Goal: Transaction & Acquisition: Book appointment/travel/reservation

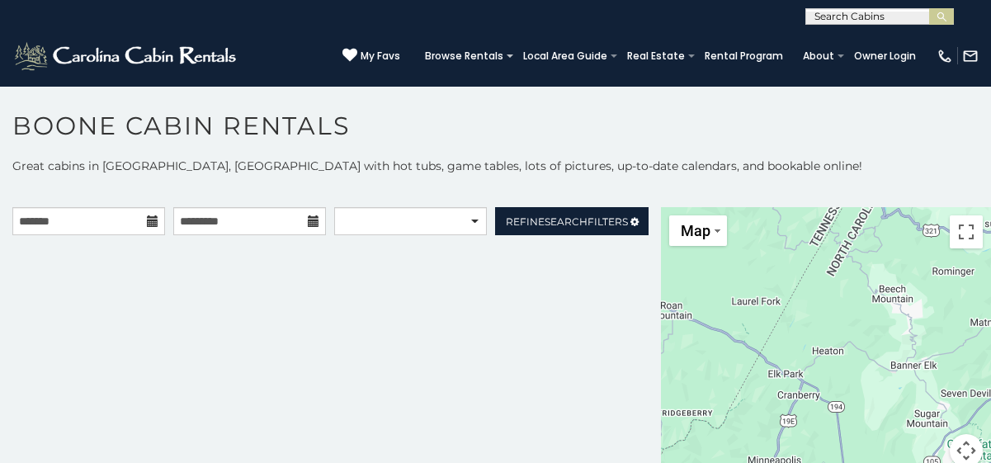
click at [153, 219] on icon at bounding box center [153, 221] width 12 height 12
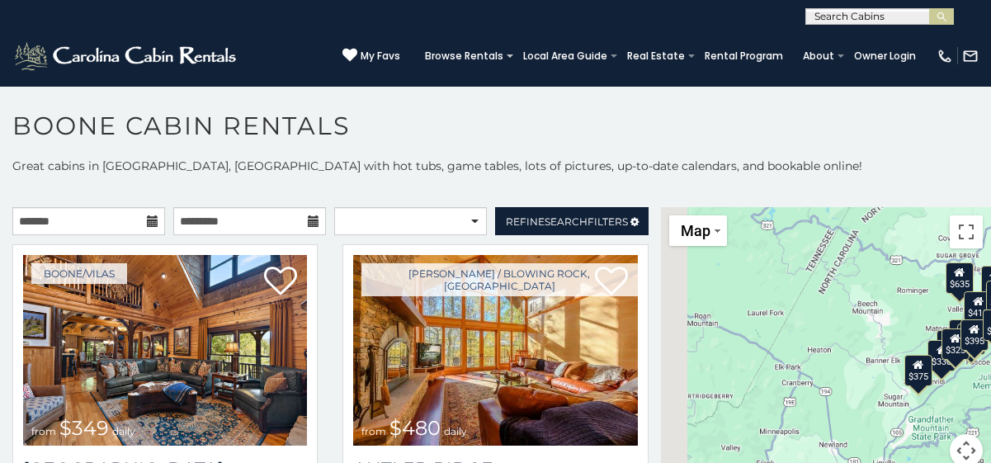
click at [153, 219] on icon at bounding box center [153, 221] width 12 height 12
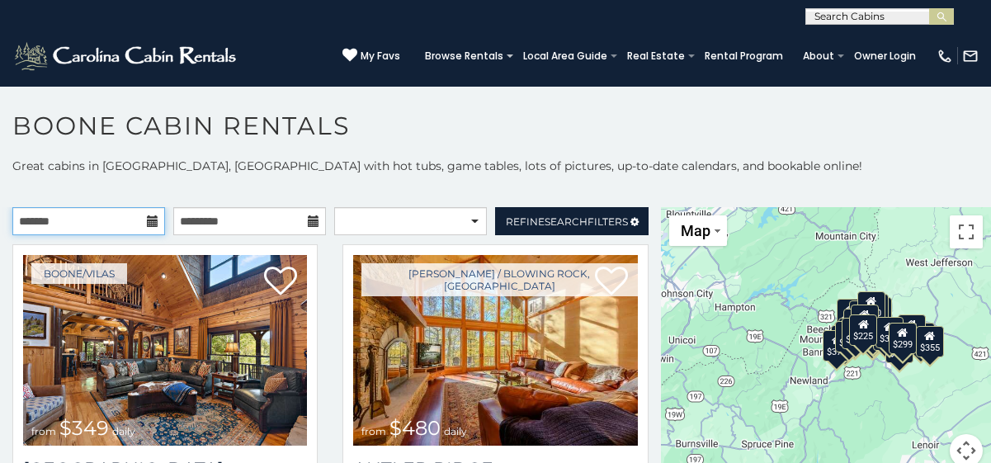
click at [106, 219] on input "text" at bounding box center [88, 221] width 153 height 28
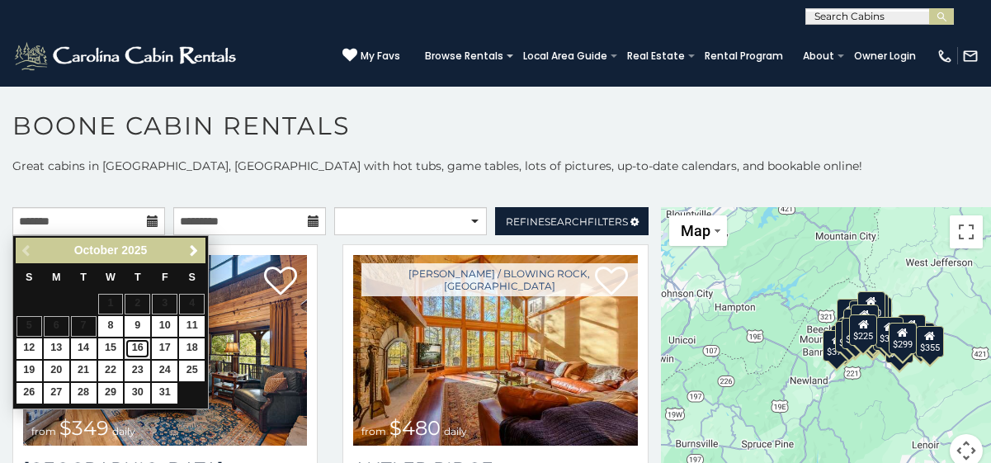
click at [144, 347] on link "16" at bounding box center [138, 348] width 26 height 21
type input "**********"
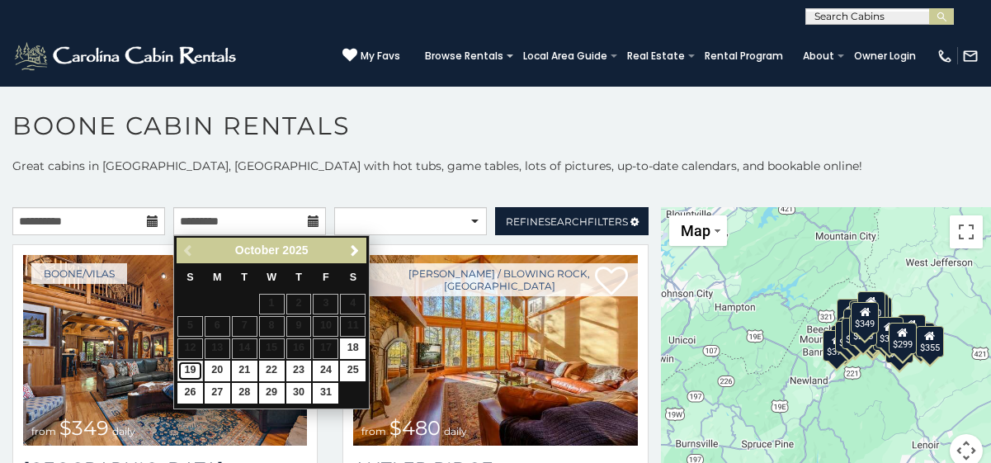
click at [187, 369] on link "19" at bounding box center [190, 370] width 26 height 21
type input "**********"
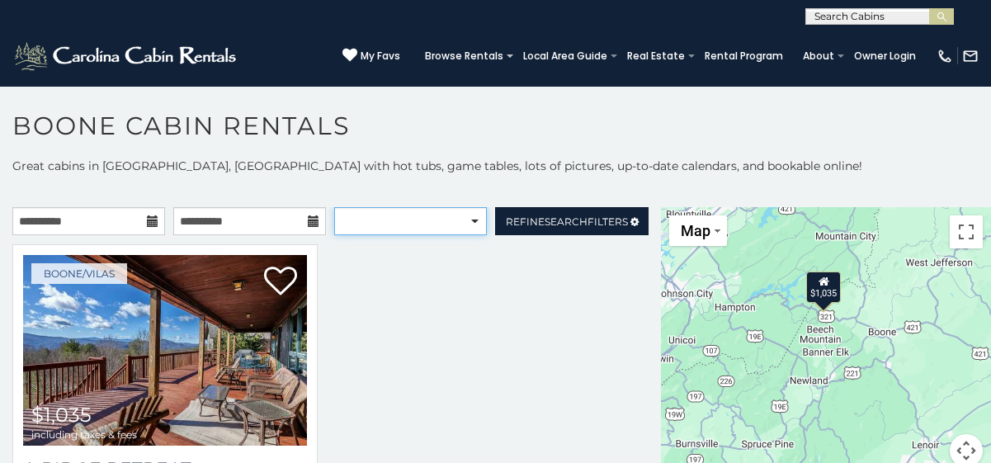
click at [399, 224] on select "**********" at bounding box center [410, 221] width 153 height 28
select select "*********"
click at [334, 207] on select "**********" at bounding box center [410, 221] width 153 height 28
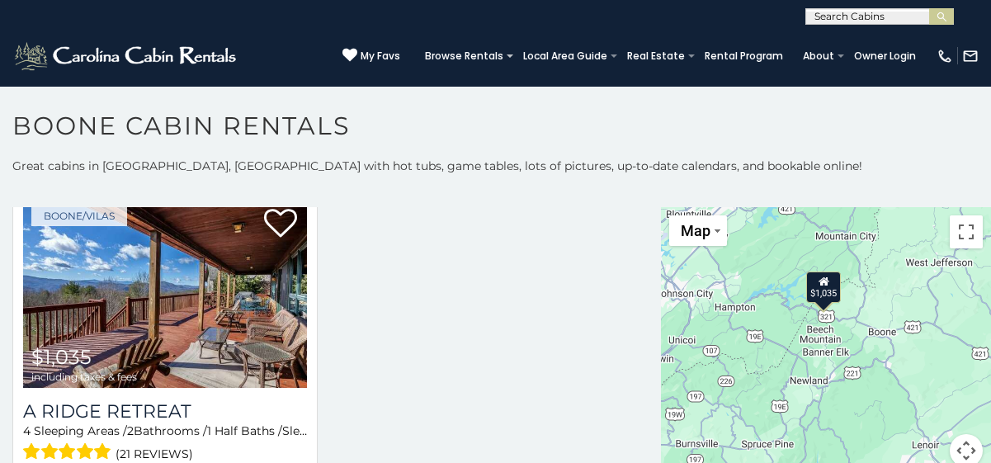
scroll to position [54, 0]
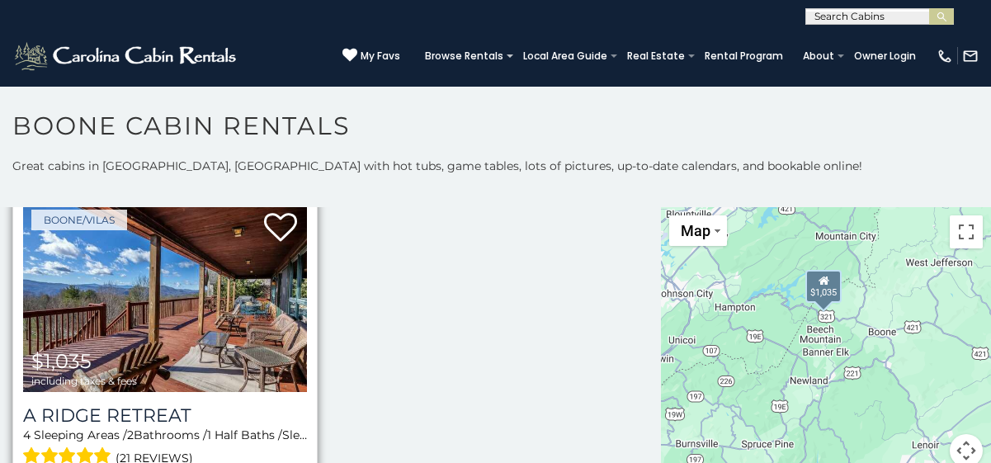
click at [221, 317] on img at bounding box center [165, 296] width 284 height 191
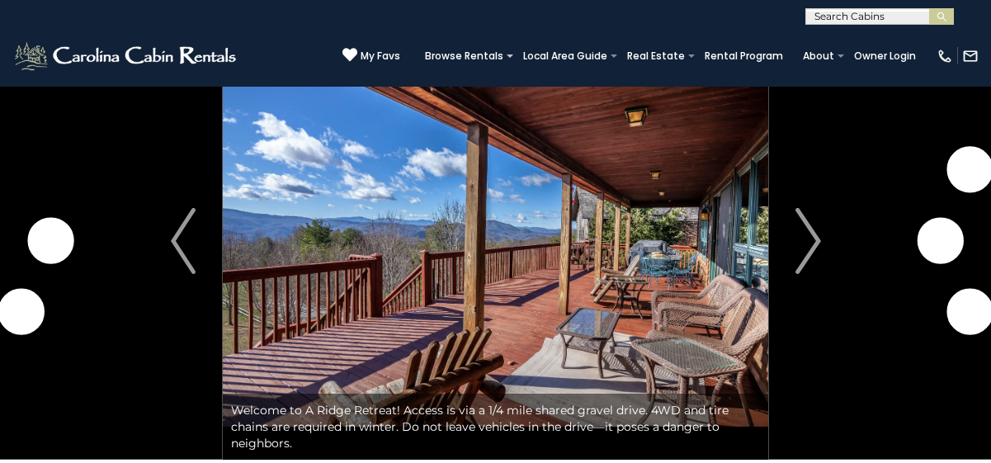
scroll to position [68, 0]
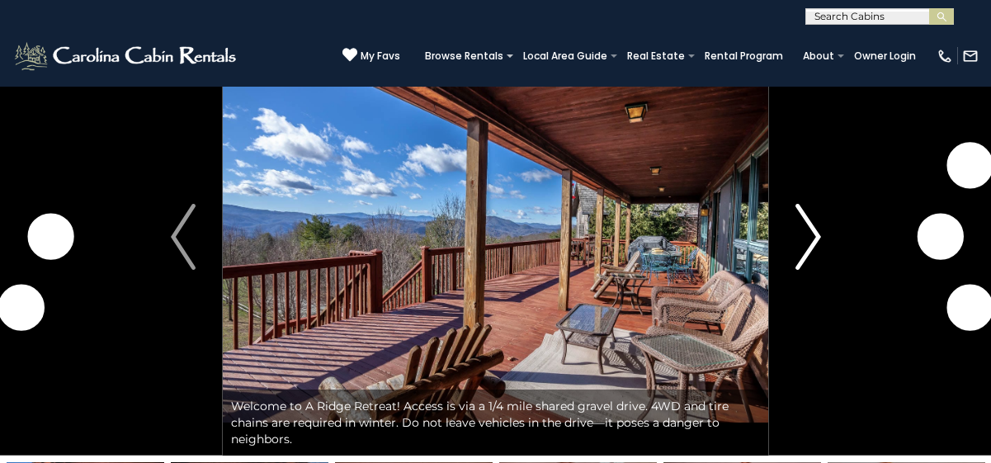
click at [799, 231] on img "Next" at bounding box center [807, 237] width 25 height 66
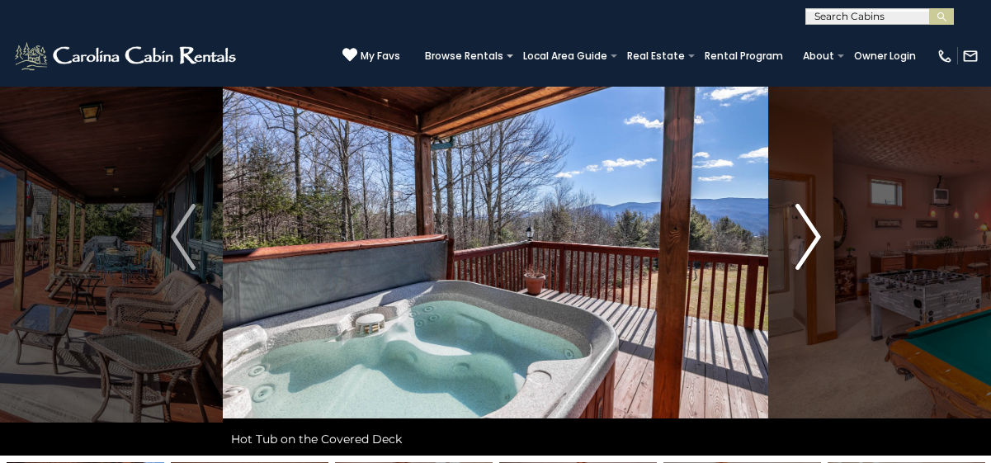
click at [799, 231] on img "Next" at bounding box center [807, 237] width 25 height 66
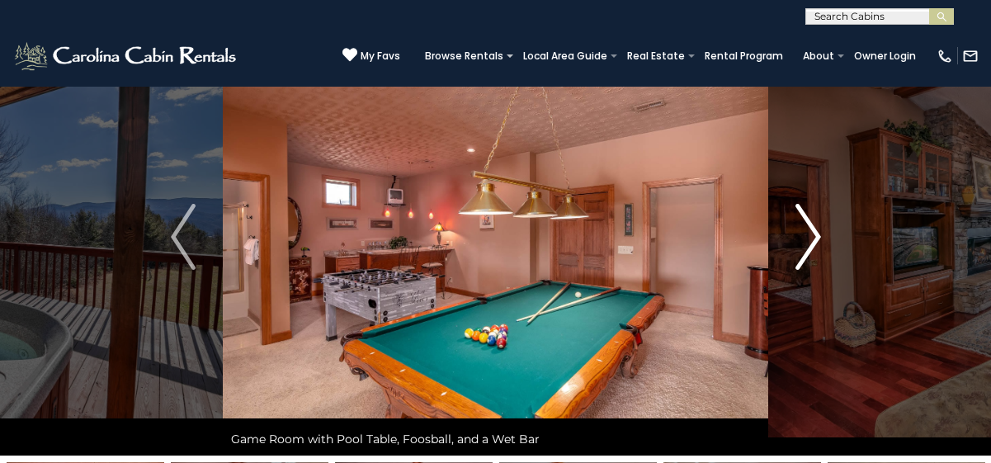
click at [799, 231] on img "Next" at bounding box center [807, 237] width 25 height 66
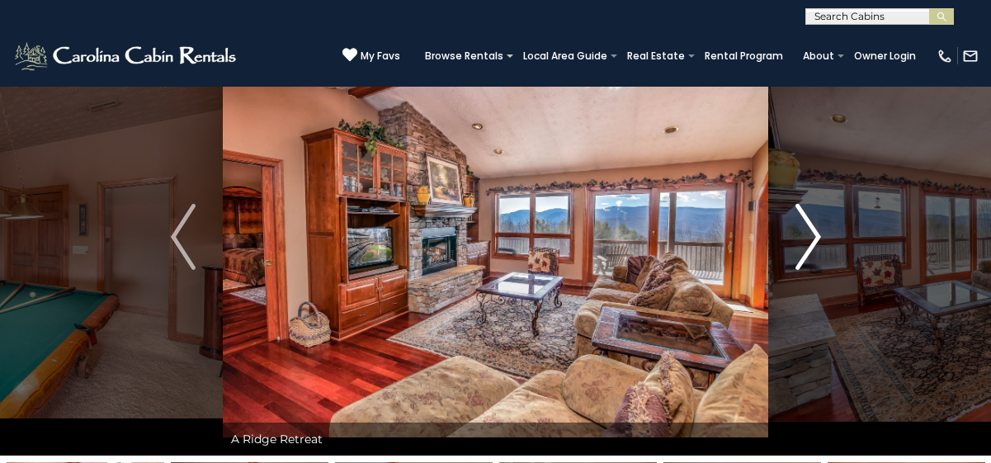
click at [799, 231] on img "Next" at bounding box center [807, 237] width 25 height 66
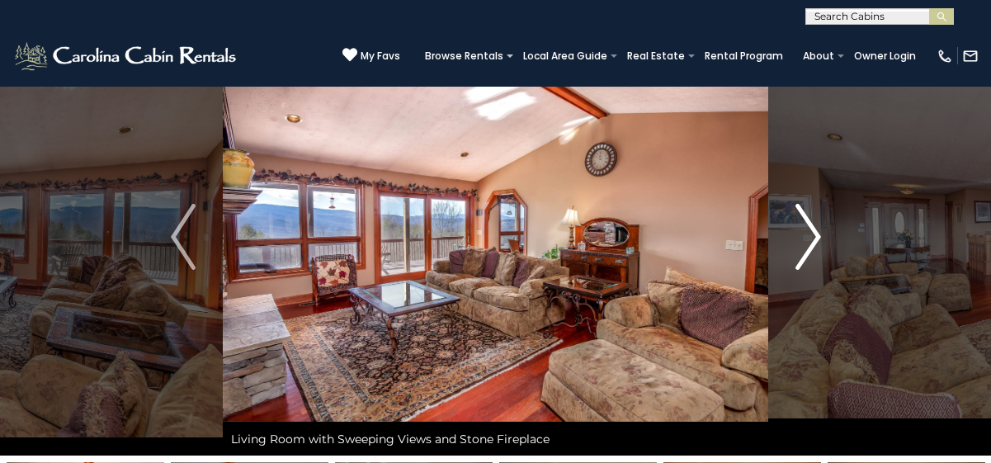
click at [799, 231] on img "Next" at bounding box center [807, 237] width 25 height 66
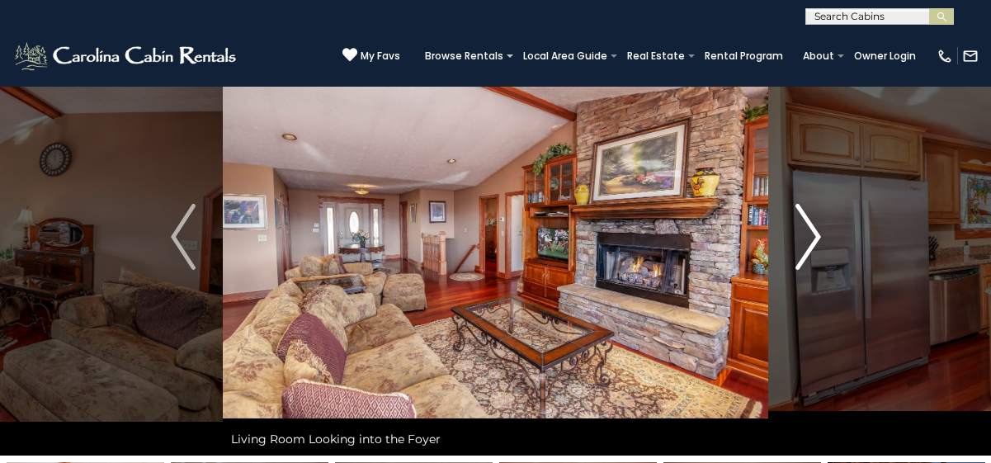
click at [799, 231] on img "Next" at bounding box center [807, 237] width 25 height 66
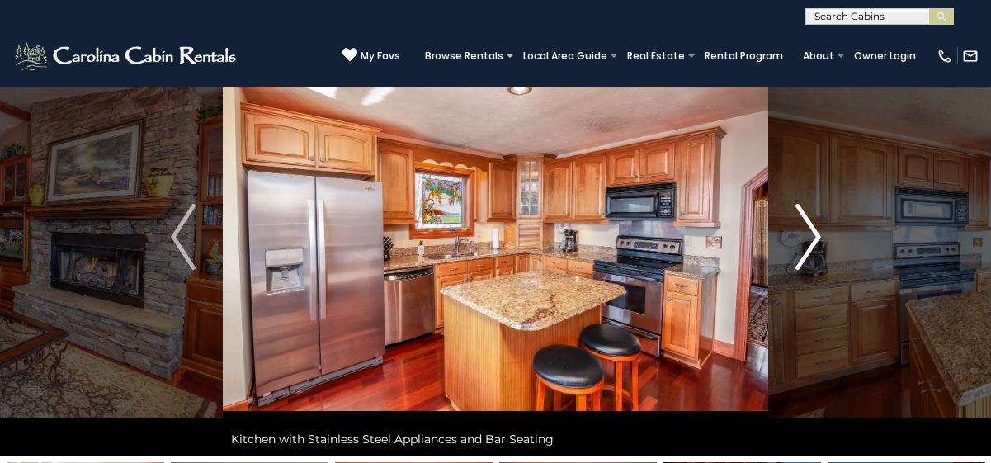
click at [811, 232] on img "Next" at bounding box center [807, 237] width 25 height 66
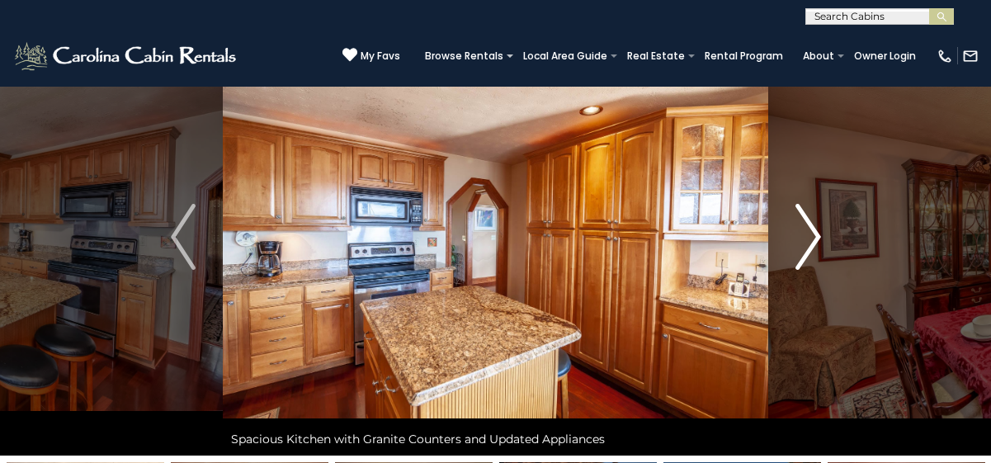
click at [811, 232] on img "Next" at bounding box center [807, 237] width 25 height 66
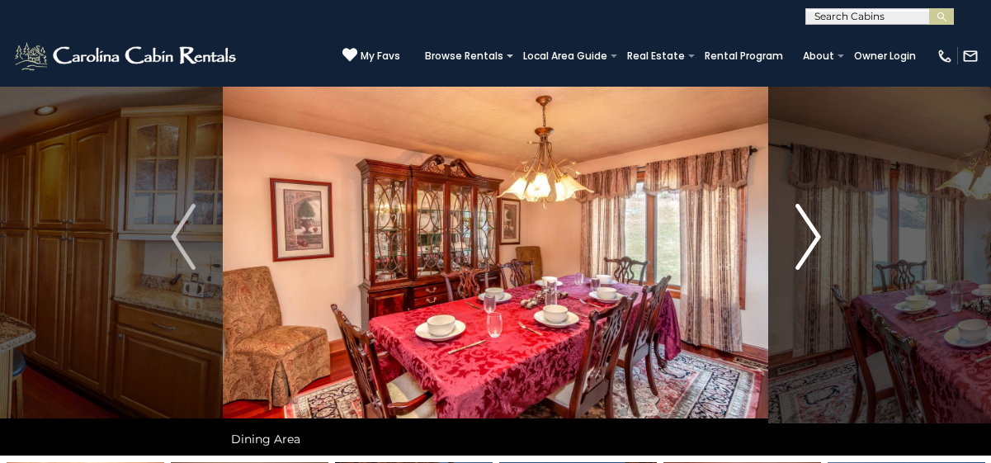
click at [811, 232] on img "Next" at bounding box center [807, 237] width 25 height 66
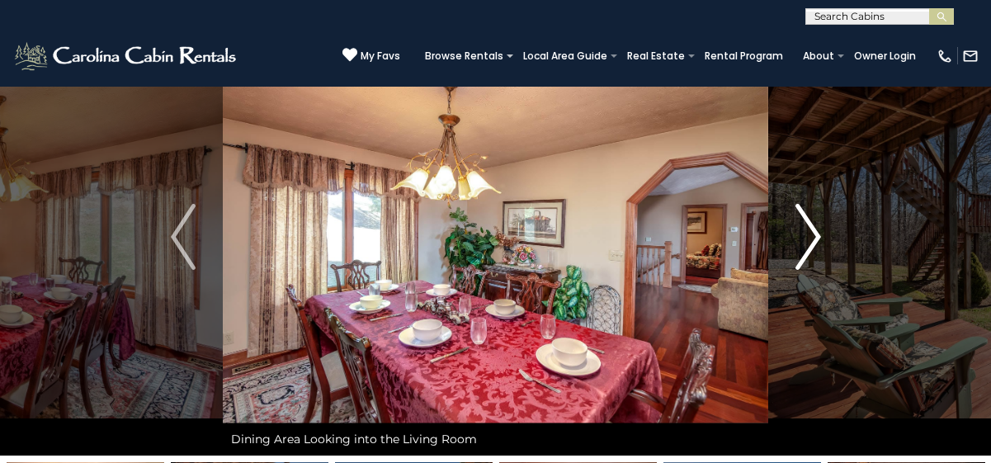
click at [811, 232] on img "Next" at bounding box center [807, 237] width 25 height 66
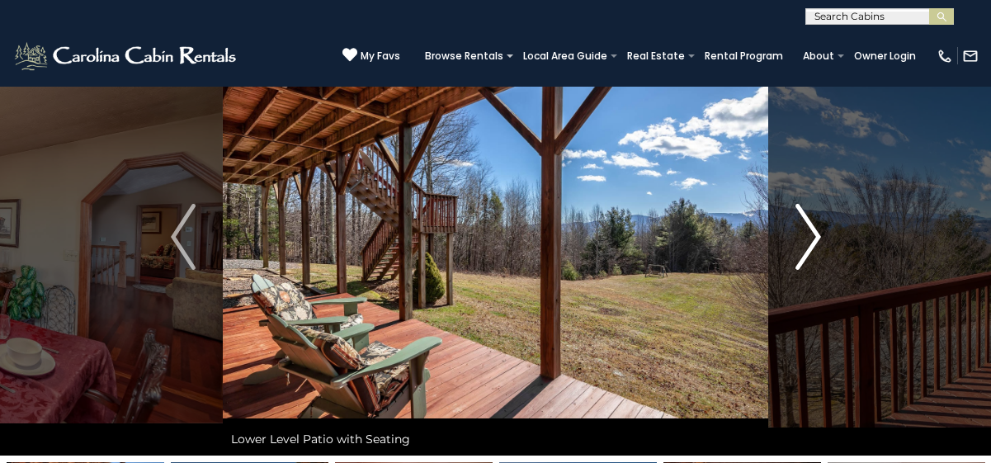
click at [811, 232] on img "Next" at bounding box center [807, 237] width 25 height 66
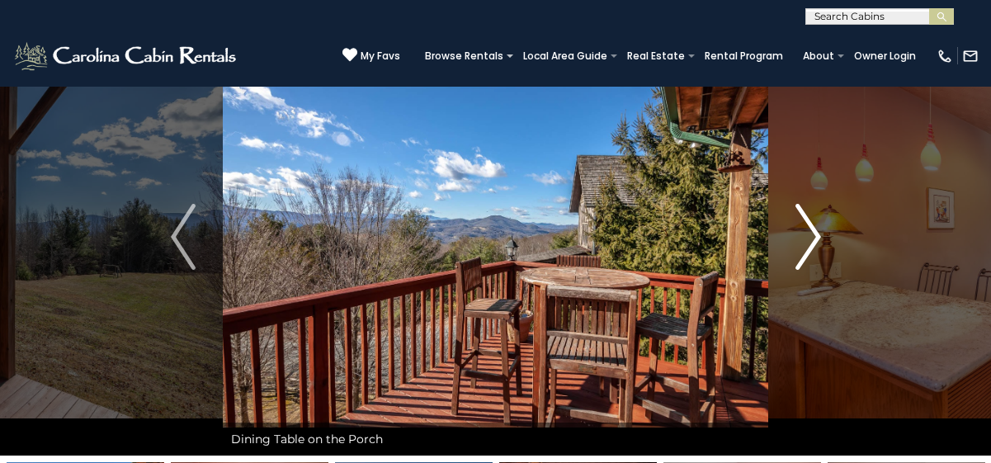
click at [811, 232] on img "Next" at bounding box center [807, 237] width 25 height 66
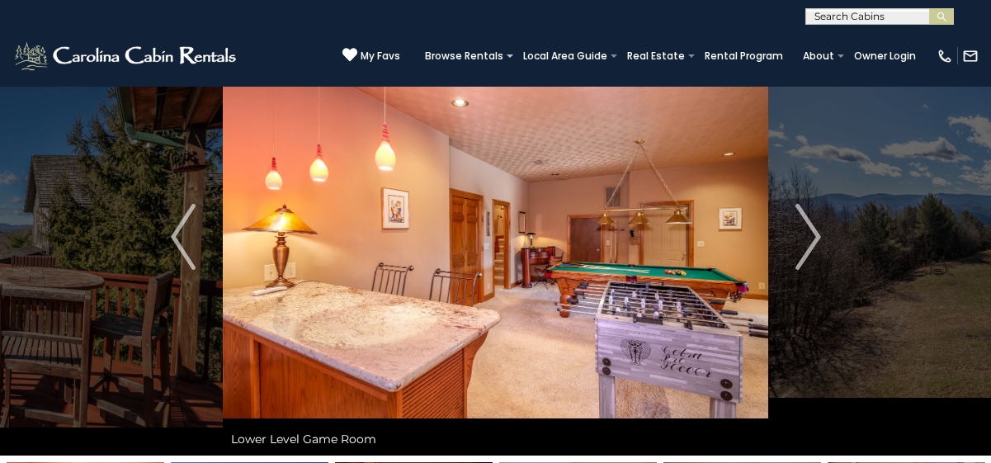
click at [93, 30] on div "(828) 295-6000 My Favs Browse Rentals Local Area Guide Activities & Attractions…" at bounding box center [495, 56] width 991 height 62
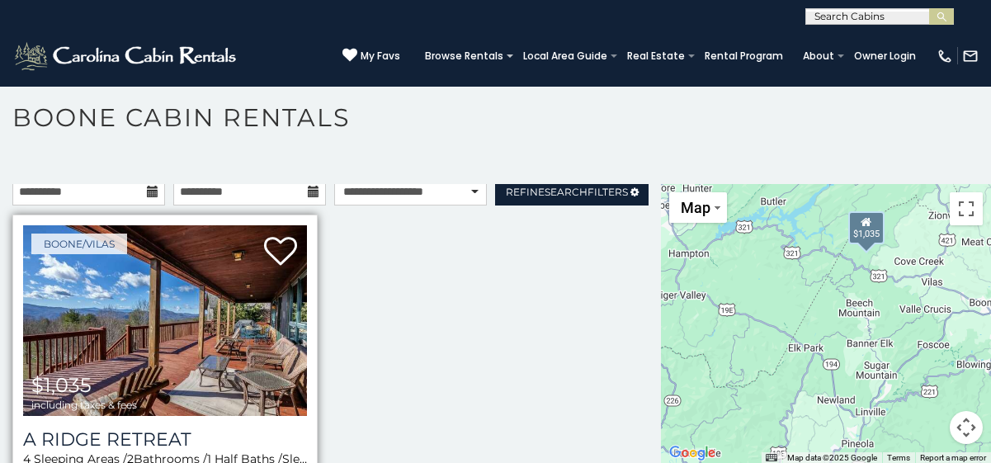
scroll to position [6, 0]
click at [174, 299] on img at bounding box center [165, 321] width 284 height 191
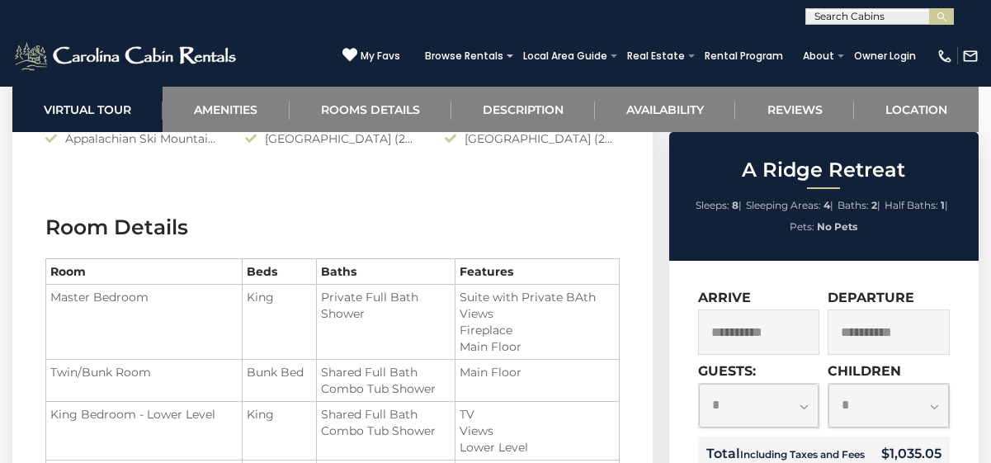
scroll to position [1738, 0]
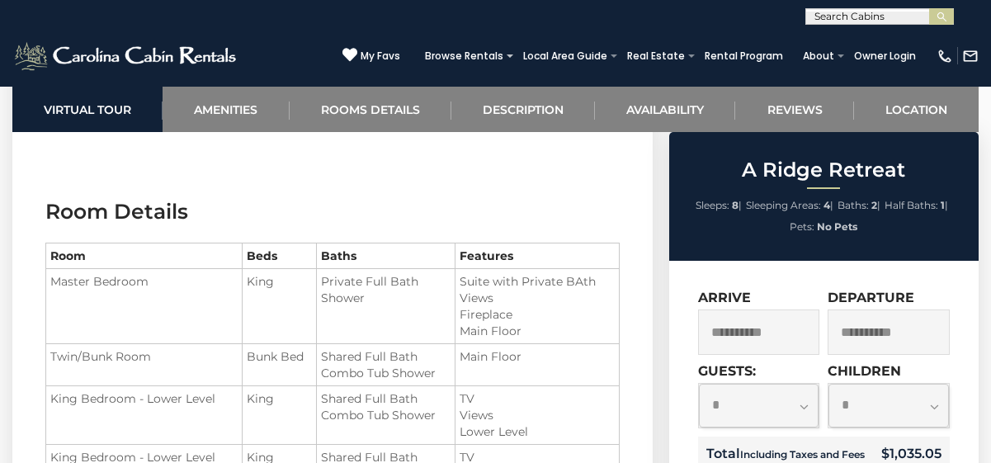
drag, startPoint x: 959, startPoint y: 317, endPoint x: 955, endPoint y: 227, distance: 90.0
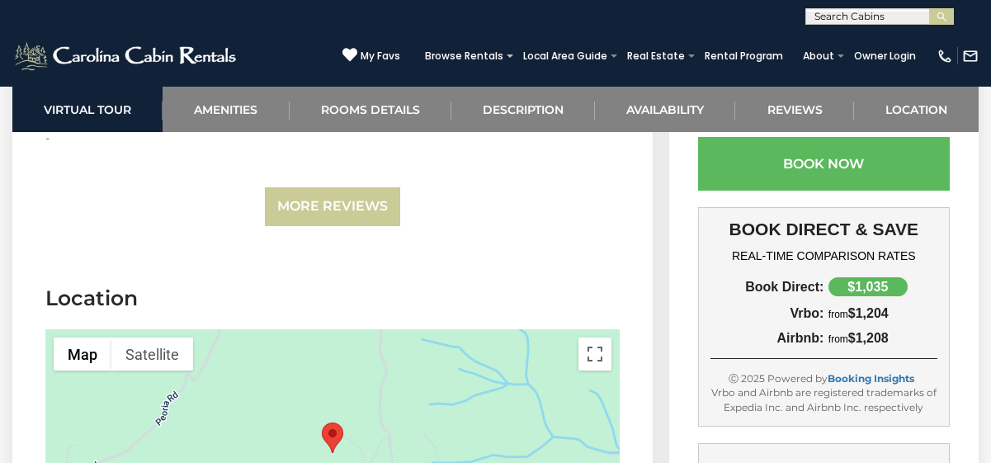
scroll to position [4195, 0]
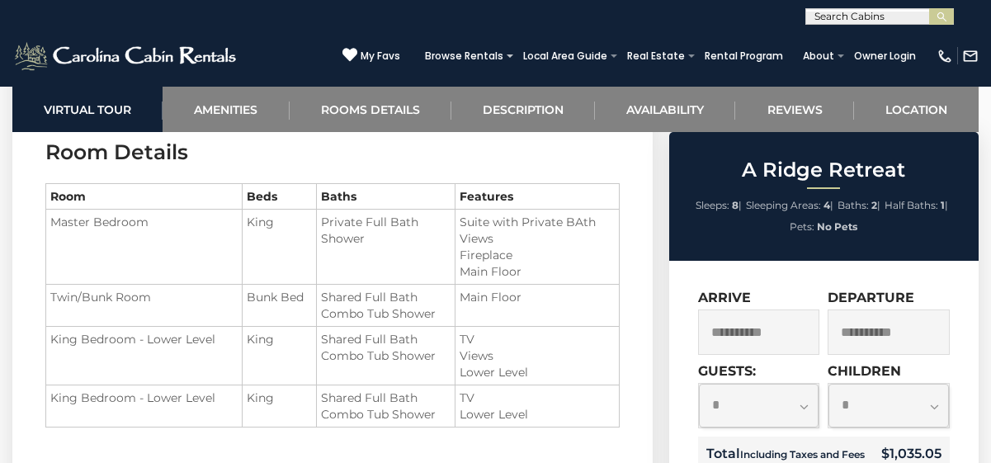
scroll to position [1812, 0]
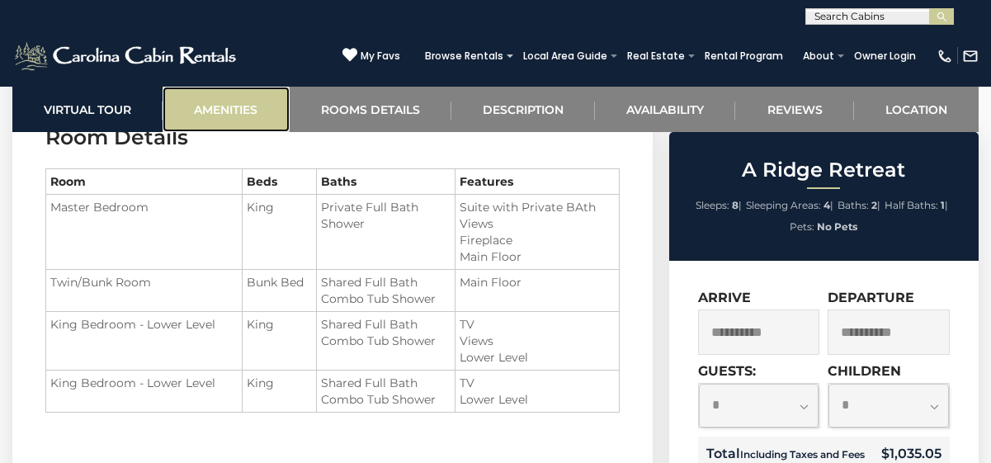
click at [238, 113] on link "Amenities" at bounding box center [226, 109] width 126 height 45
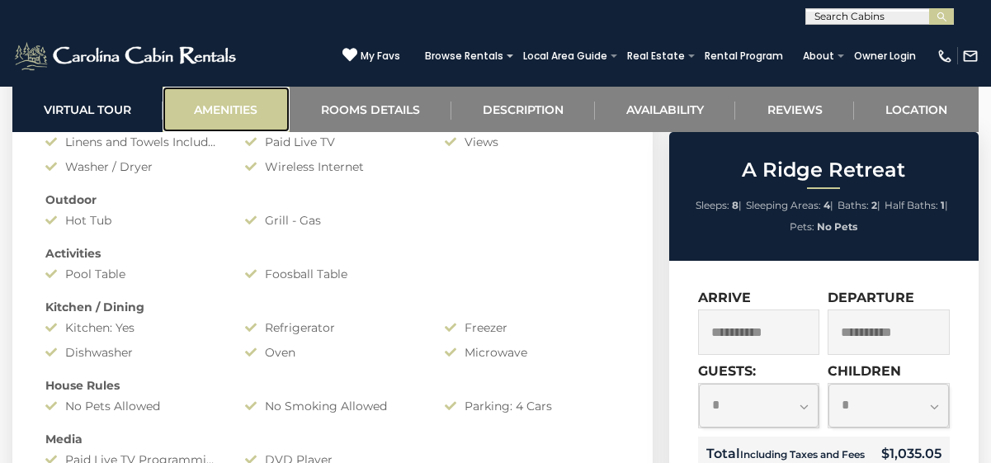
scroll to position [1180, 0]
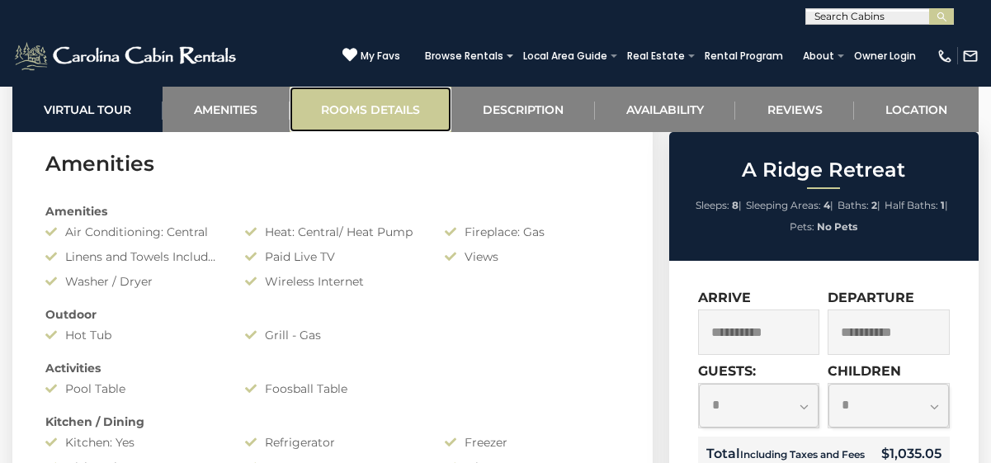
click at [356, 111] on link "Rooms Details" at bounding box center [371, 109] width 162 height 45
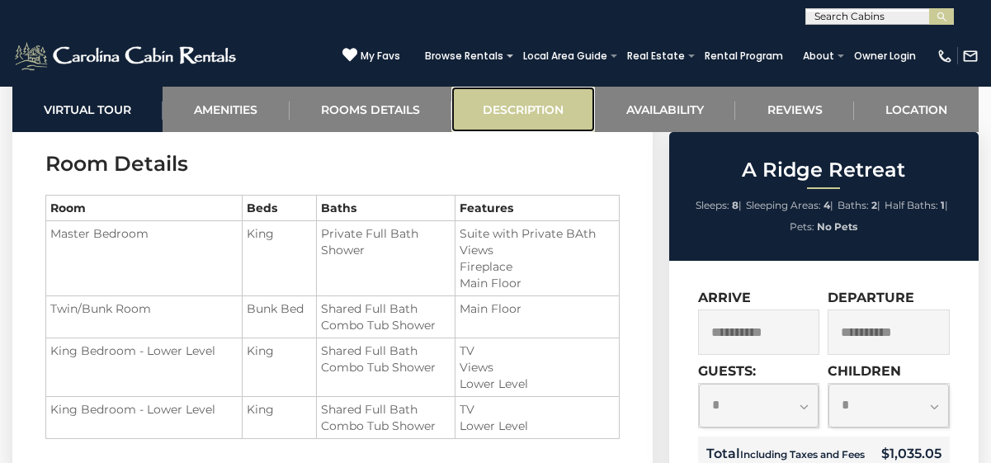
click at [482, 92] on link "Description" at bounding box center [523, 109] width 144 height 45
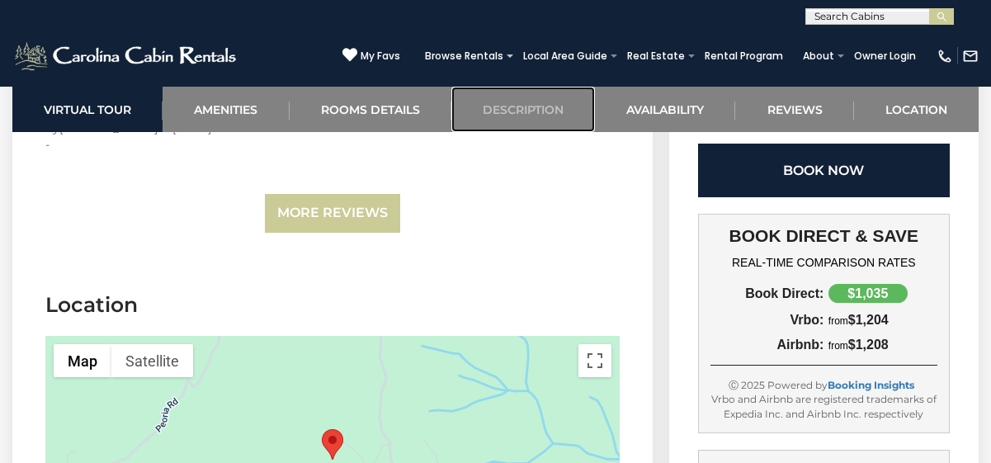
scroll to position [4190, 0]
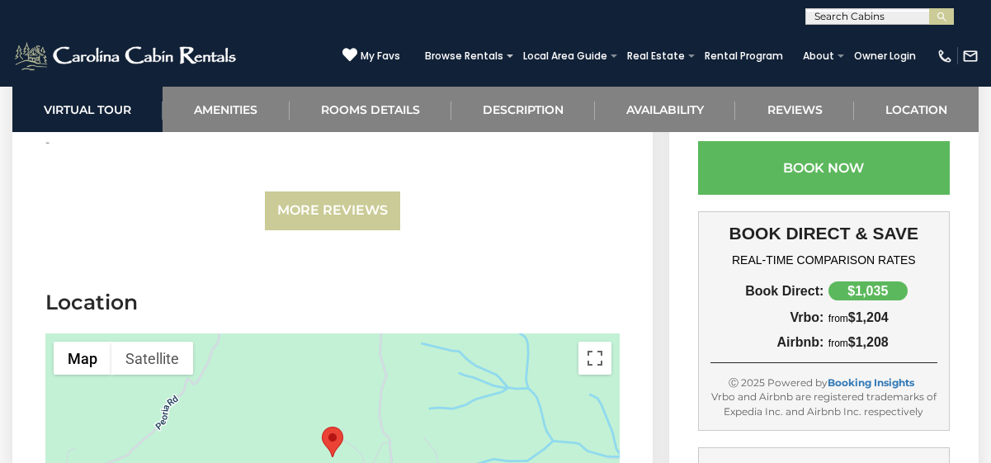
click at [862, 290] on div "$1,035" at bounding box center [867, 290] width 79 height 19
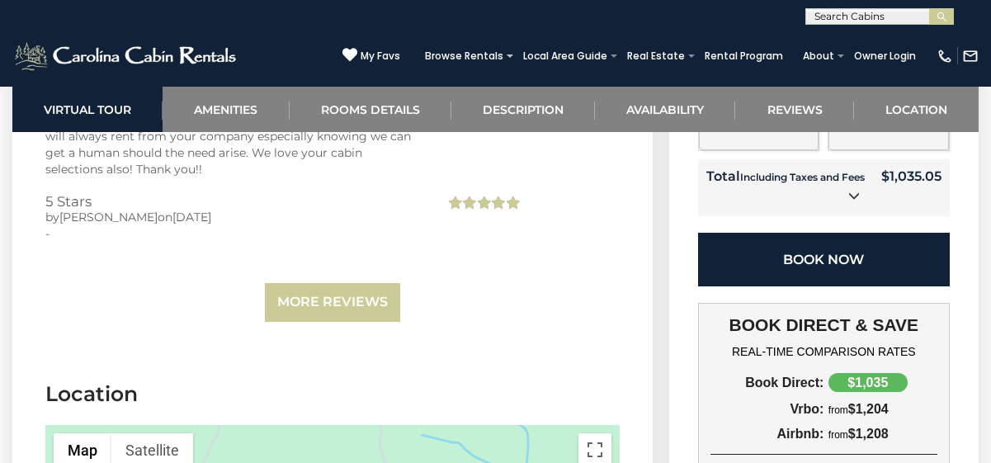
scroll to position [4096, 0]
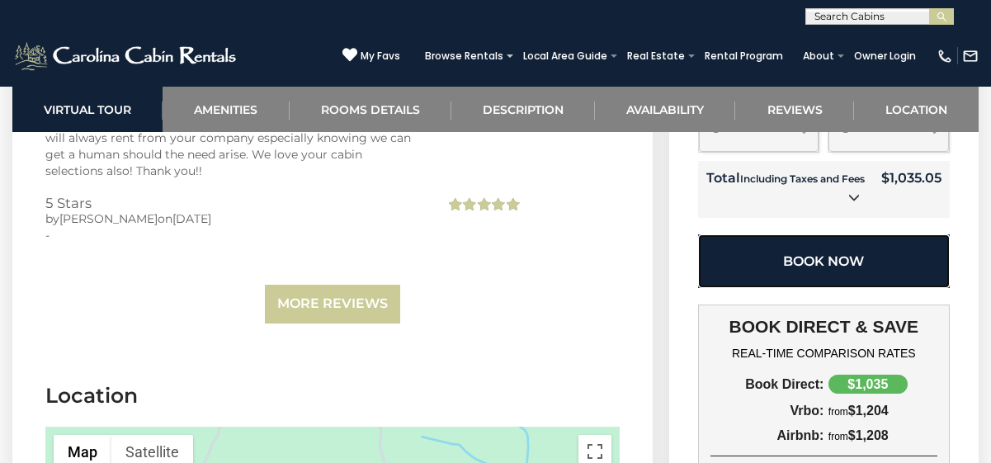
click at [861, 244] on button "Book Now" at bounding box center [824, 261] width 252 height 54
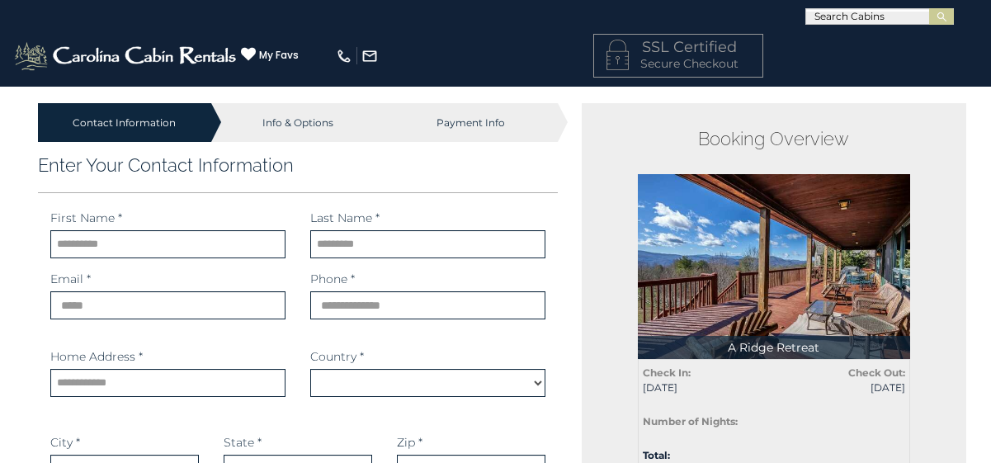
select select "*********"
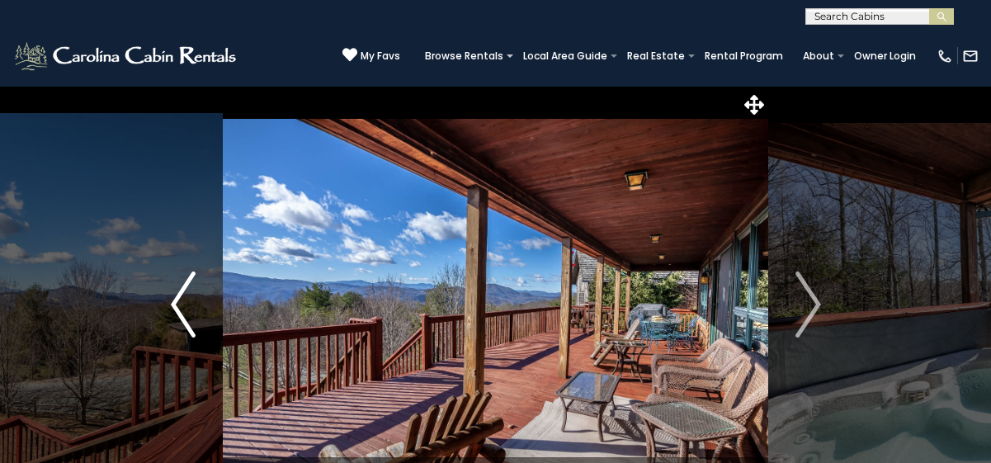
click at [187, 274] on img "Previous" at bounding box center [183, 304] width 25 height 66
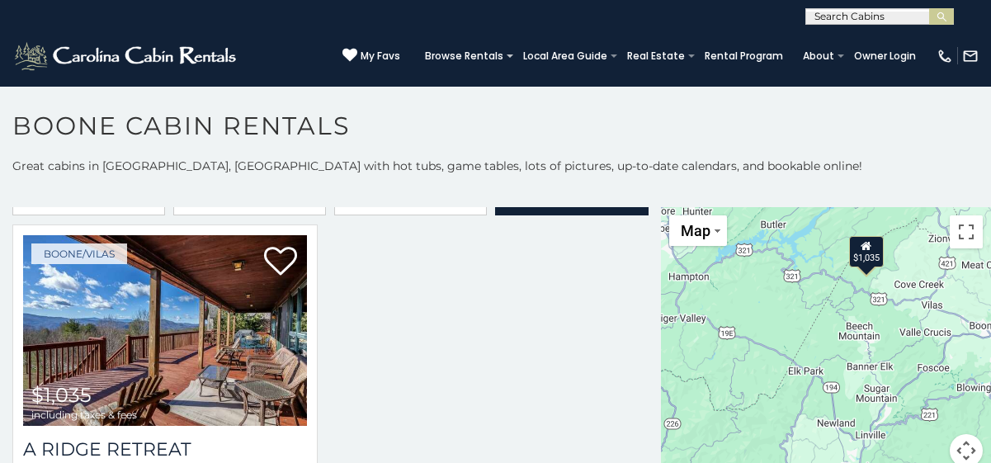
scroll to position [19, 0]
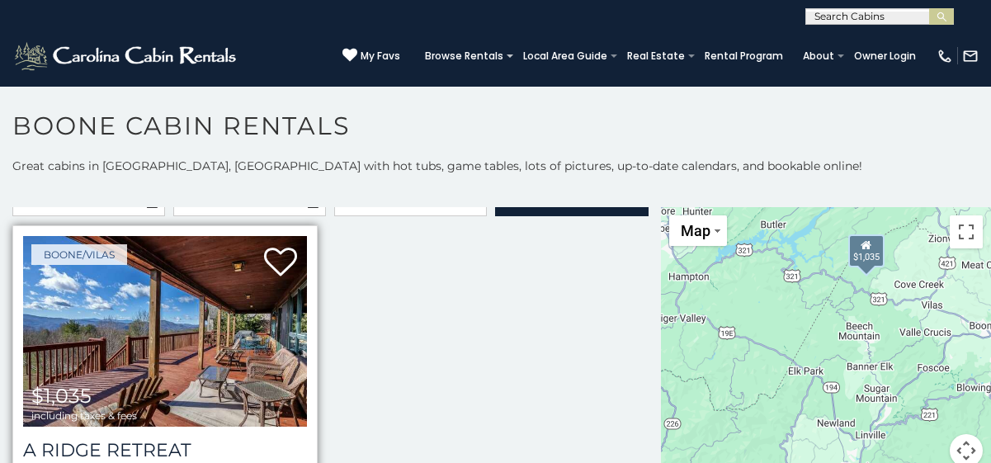
click at [214, 383] on img at bounding box center [165, 331] width 284 height 191
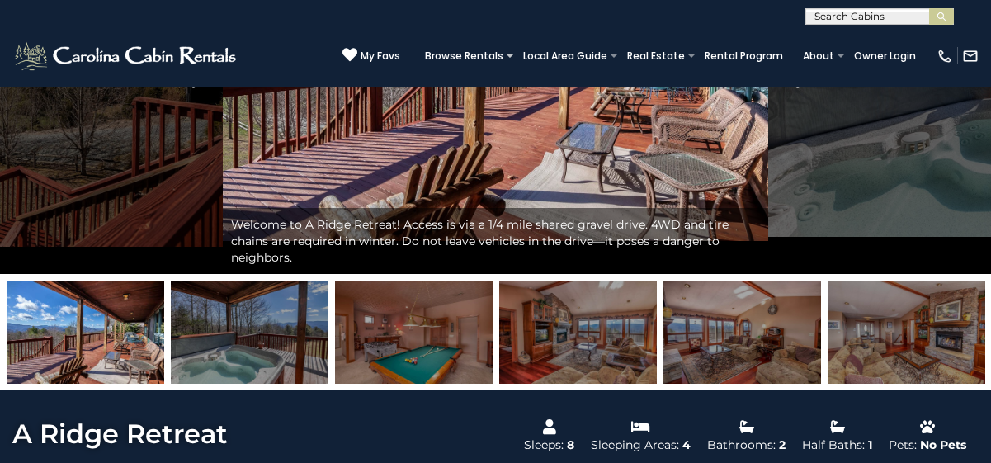
scroll to position [252, 0]
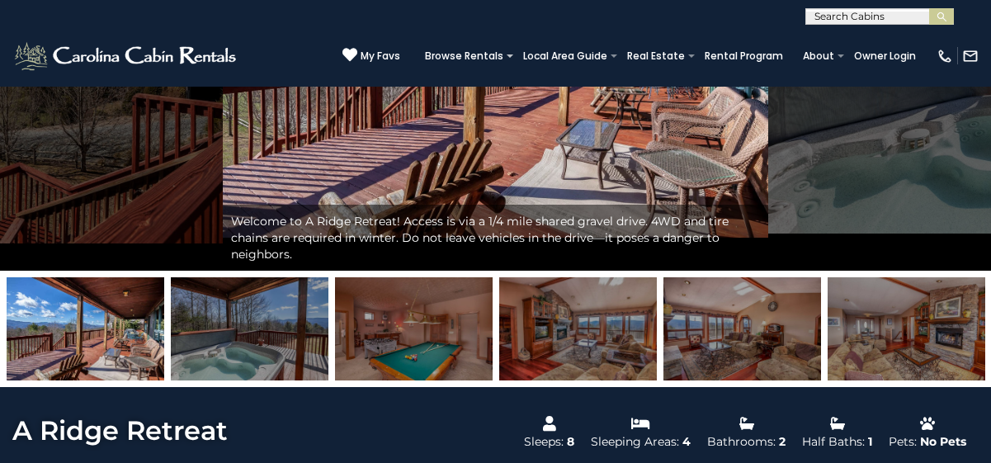
click at [416, 355] on img at bounding box center [414, 328] width 158 height 103
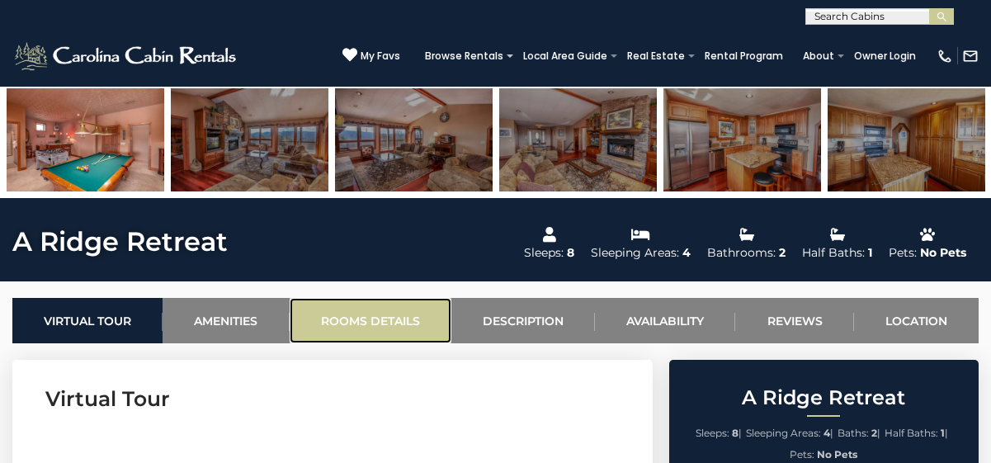
click at [367, 306] on link "Rooms Details" at bounding box center [371, 320] width 162 height 45
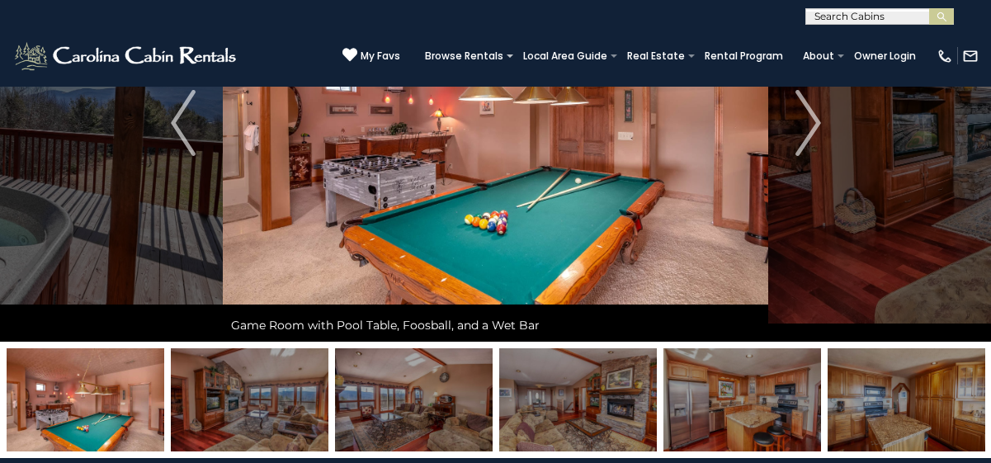
scroll to position [191, 0]
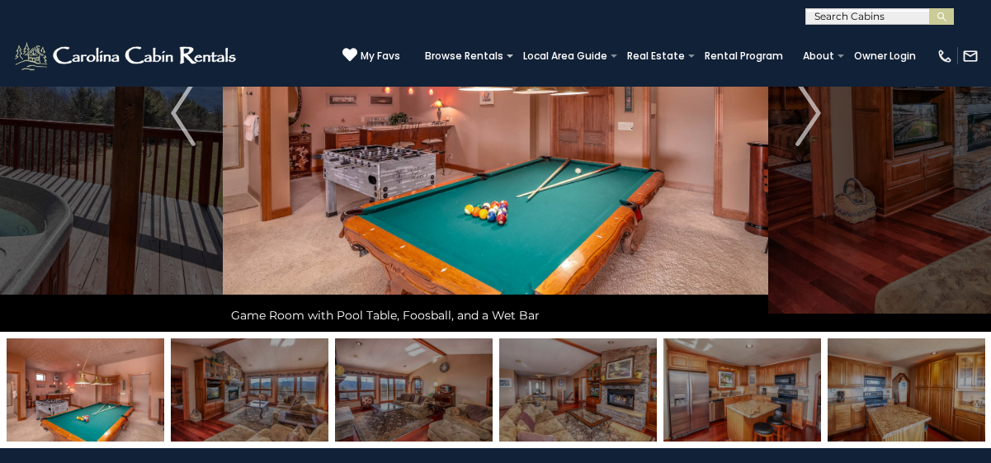
click at [279, 396] on img at bounding box center [250, 389] width 158 height 103
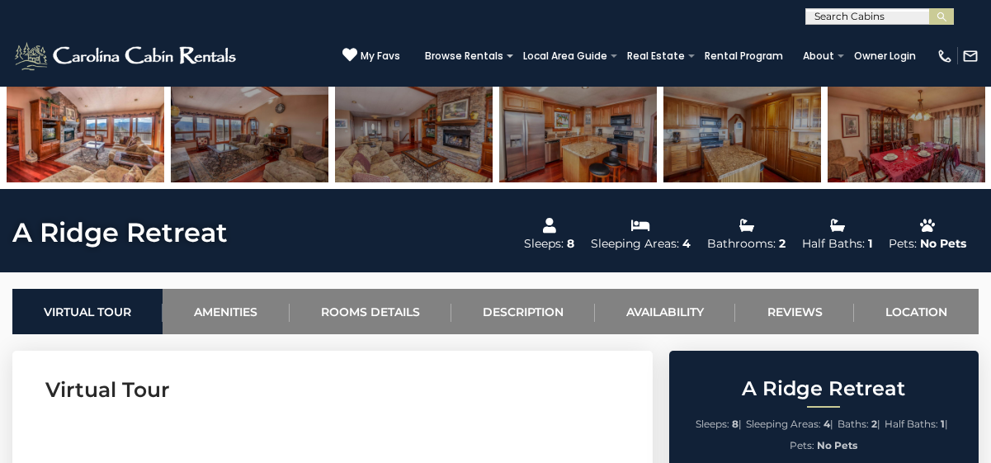
scroll to position [462, 0]
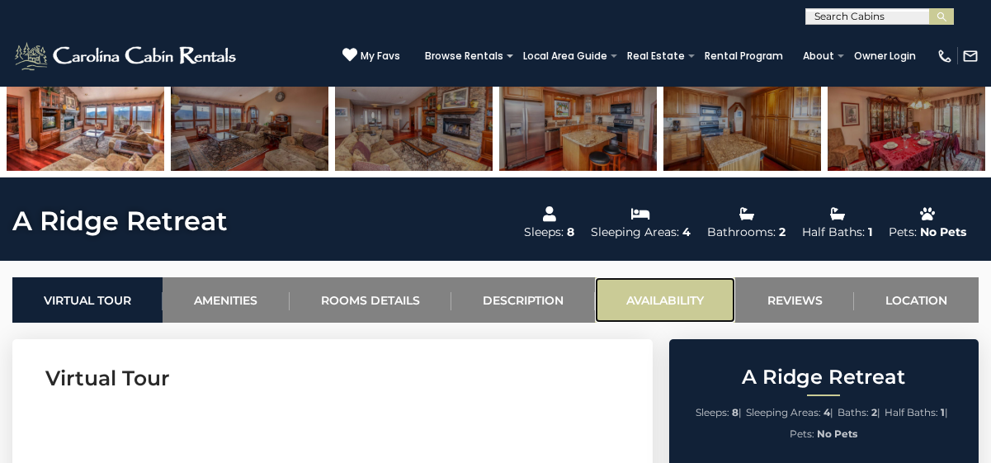
click at [657, 298] on link "Availability" at bounding box center [665, 299] width 140 height 45
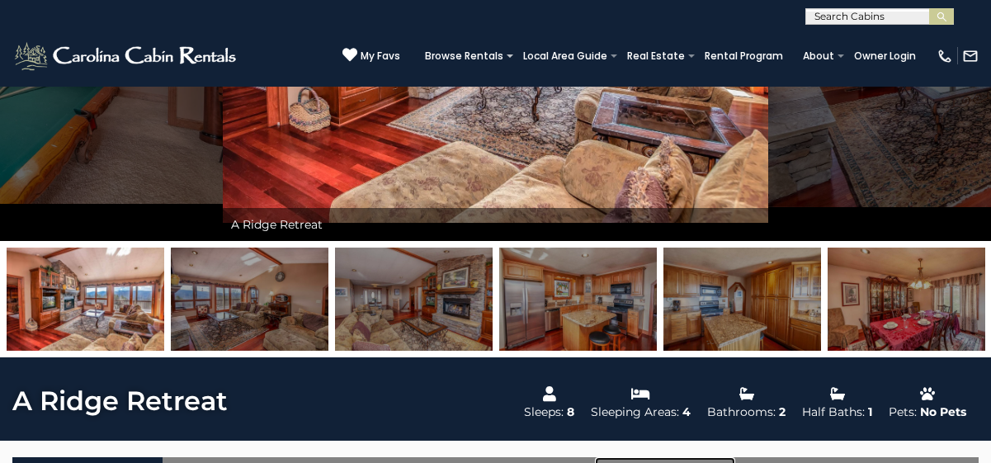
scroll to position [255, 0]
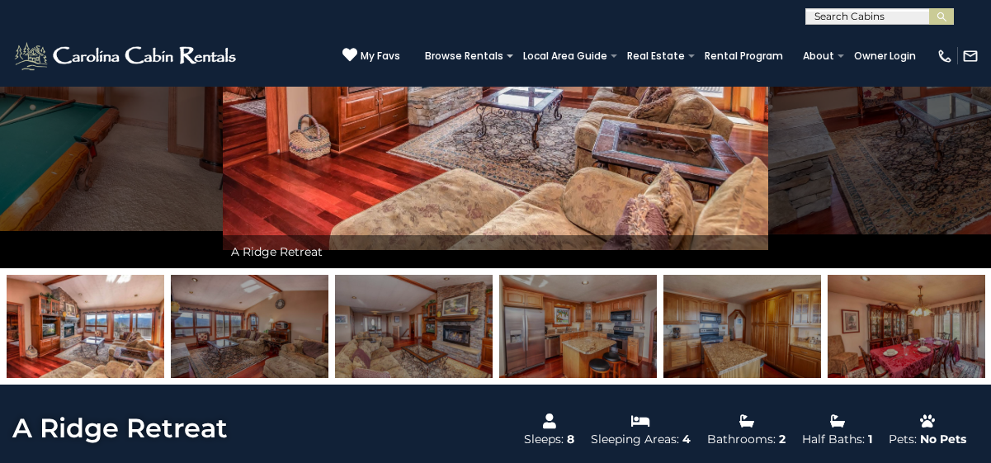
click at [582, 327] on img at bounding box center [578, 326] width 158 height 103
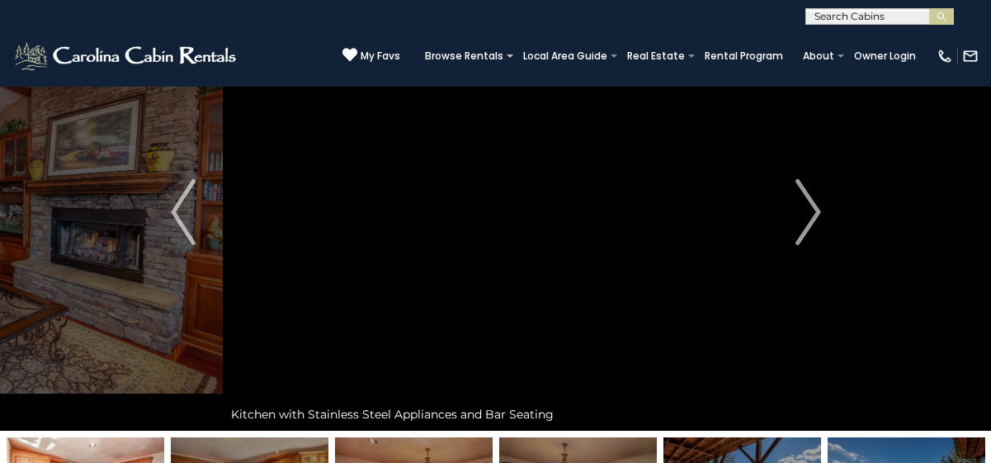
scroll to position [20, 0]
